Goal: Communication & Community: Answer question/provide support

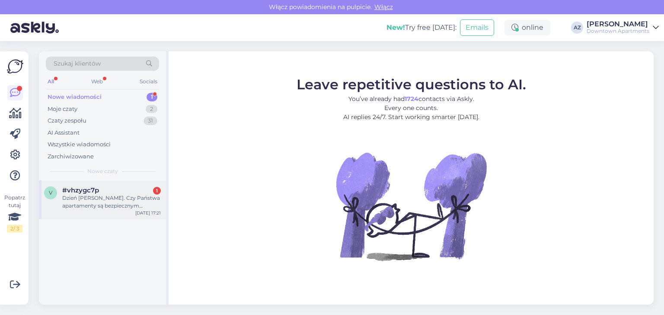
click at [107, 200] on div "Dzień dobry. Czy Państwa apartamenty są bezpiecznym miejscem na pobyt z rodziną…" at bounding box center [111, 202] width 99 height 16
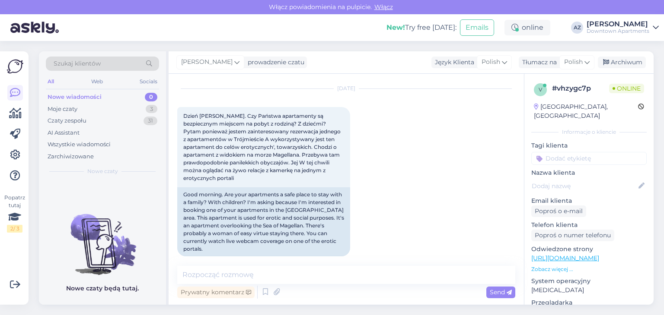
scroll to position [66, 0]
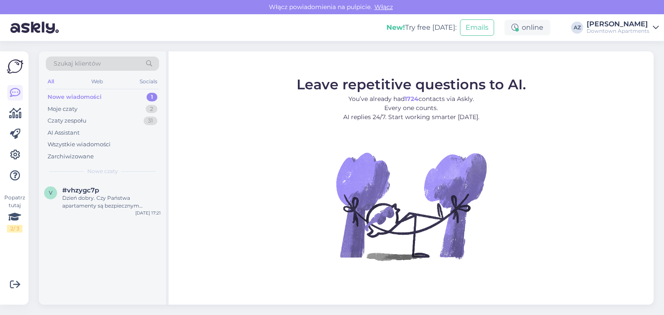
click at [89, 97] on div "Nowe wiadomości" at bounding box center [75, 97] width 54 height 9
click at [114, 203] on div "Dzień dobry. Czy Państwa apartamenty są bezpiecznym miejscem na pobyt z rodziną…" at bounding box center [111, 202] width 99 height 16
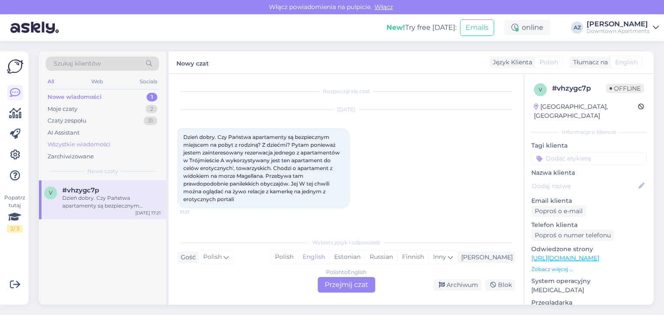
click at [79, 143] on div "Wszystkie wiadomości" at bounding box center [79, 144] width 63 height 9
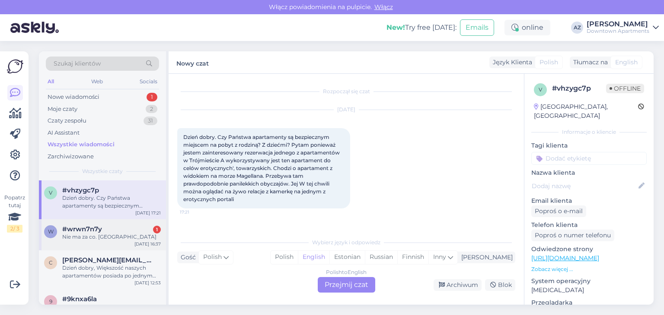
click at [123, 243] on div "w #wrwn7n7y 1 Nie ma za co. Pozdrawiam [DATE] 16:37" at bounding box center [102, 235] width 127 height 31
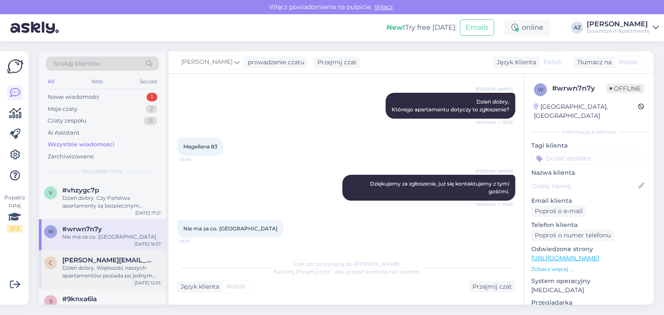
click at [133, 257] on span "[PERSON_NAME][EMAIL_ADDRESS][PERSON_NAME][DOMAIN_NAME]" at bounding box center [107, 261] width 90 height 8
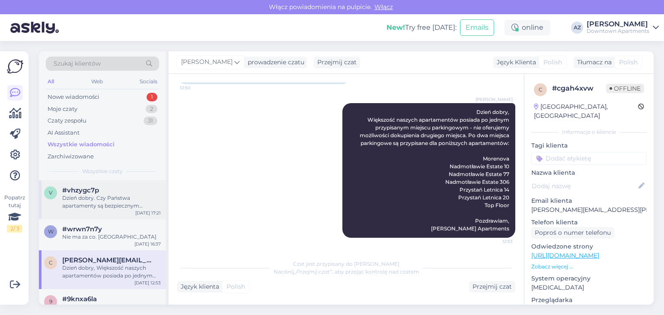
click at [77, 196] on div "Dzień dobry. Czy Państwa apartamenty są bezpiecznym miejscem na pobyt z rodziną…" at bounding box center [111, 202] width 99 height 16
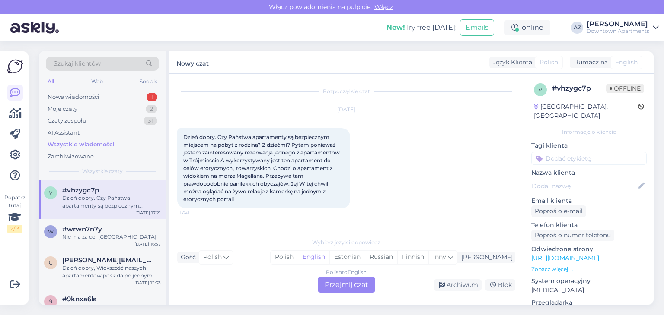
click at [336, 283] on div "Polish to English Przejmij czat" at bounding box center [346, 285] width 57 height 16
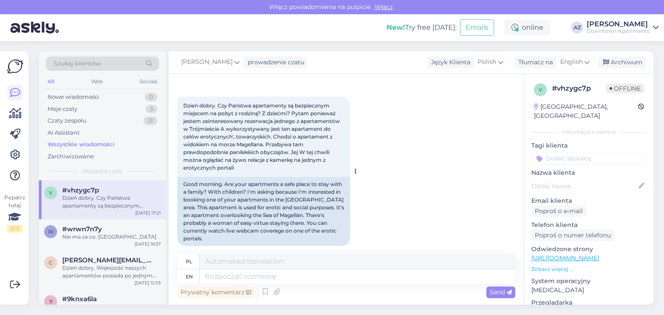
scroll to position [33, 0]
click at [566, 62] on span "English" at bounding box center [571, 62] width 22 height 10
type input "po"
click at [525, 99] on link "Polish" at bounding box center [554, 101] width 95 height 14
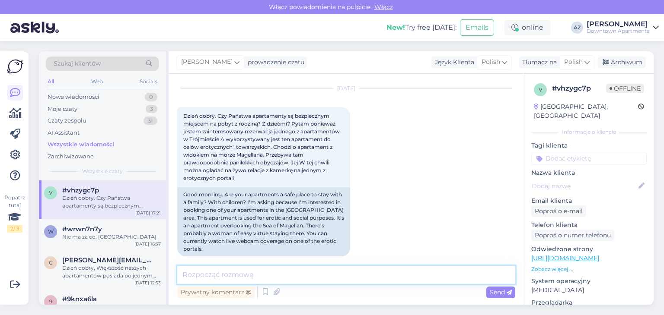
click at [259, 267] on textarea at bounding box center [346, 275] width 338 height 18
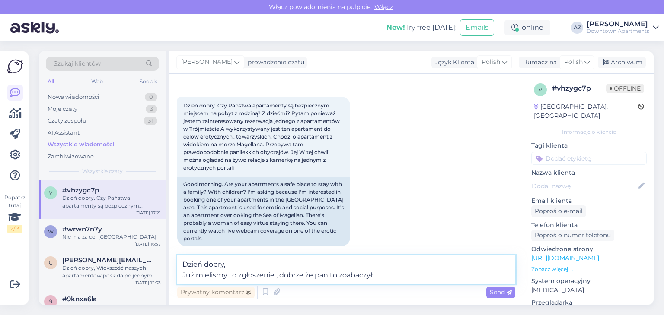
drag, startPoint x: 323, startPoint y: 274, endPoint x: 332, endPoint y: 274, distance: 8.6
click at [324, 274] on textarea "Dzień dobry, Już mielismy to zgłoszenie , dobrze że pan to zoabaczył" at bounding box center [346, 270] width 338 height 29
drag, startPoint x: 332, startPoint y: 274, endPoint x: 328, endPoint y: 274, distance: 4.3
click at [331, 274] on textarea "Dzień dobry, Już mielismy to zgłoszenie , dobrze że pan to zoabaczył" at bounding box center [346, 270] width 338 height 29
click at [327, 274] on textarea "Dzień dobry, Już mielismy to zgłoszenie , dobrze że pan to zoabaczył" at bounding box center [346, 270] width 338 height 29
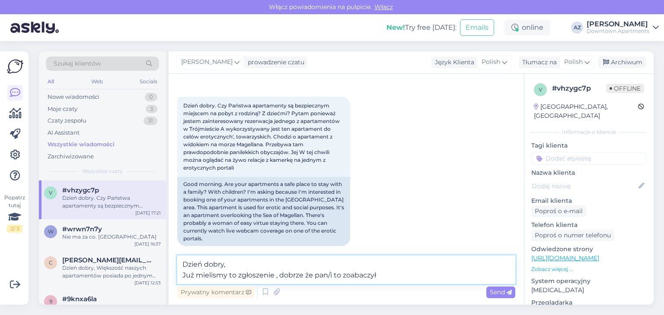
click at [375, 277] on textarea "Dzień dobry, Już mielismy to zgłoszenie , dobrze że pan/i to zoabaczył" at bounding box center [346, 270] width 338 height 29
type textarea "Dzień dobry, Już mieliśmy to zgłoszenie , dobrze że pan/i to zobaczył/a"
click at [494, 295] on span "Send" at bounding box center [501, 293] width 22 height 8
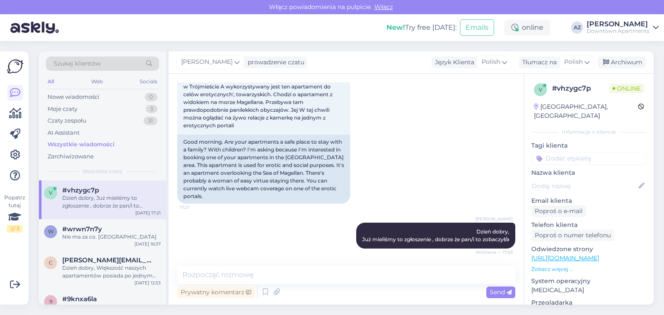
scroll to position [66, 0]
